Goal: Information Seeking & Learning: Learn about a topic

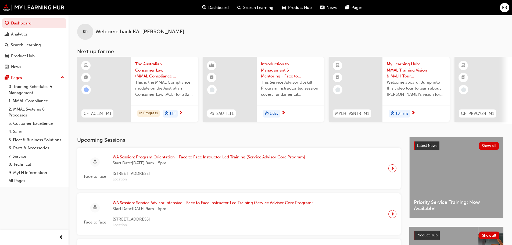
scroll to position [134, 0]
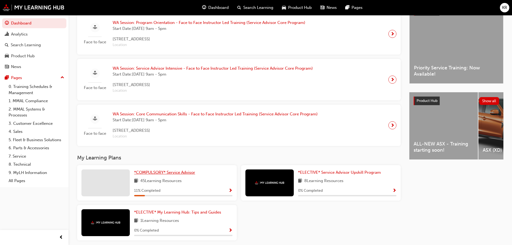
click at [159, 171] on link "*COMPULSORY* Service Advisor" at bounding box center [165, 172] width 63 height 6
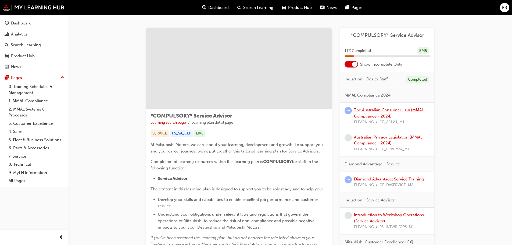
click at [371, 116] on link "The Australian Consumer Law (MMAL Compliance - 2024)" at bounding box center [389, 112] width 70 height 11
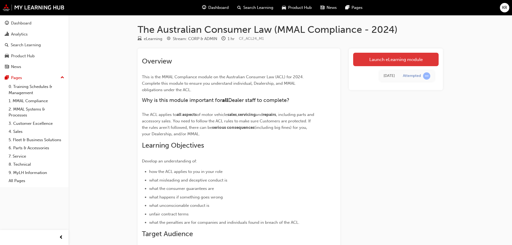
click at [377, 59] on link "Launch eLearning module" at bounding box center [395, 59] width 85 height 13
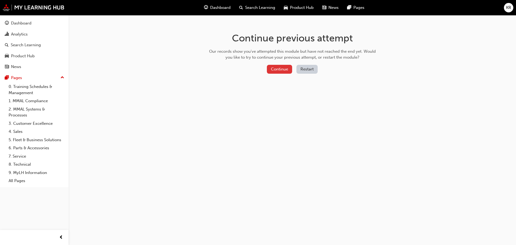
click at [279, 67] on button "Continue" at bounding box center [279, 69] width 25 height 9
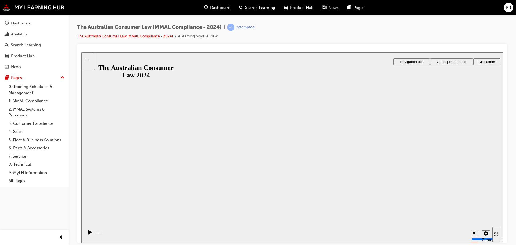
click at [103, 222] on button "Resume" at bounding box center [91, 225] width 21 height 7
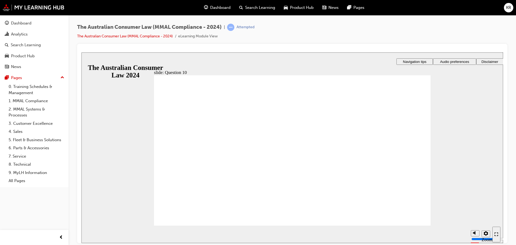
checkbox input "true"
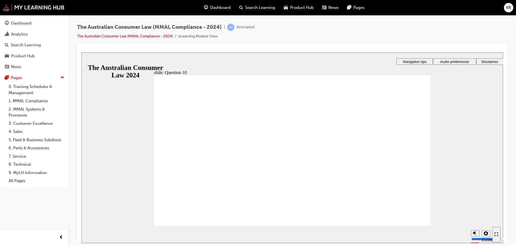
radio input "true"
